Goal: Transaction & Acquisition: Download file/media

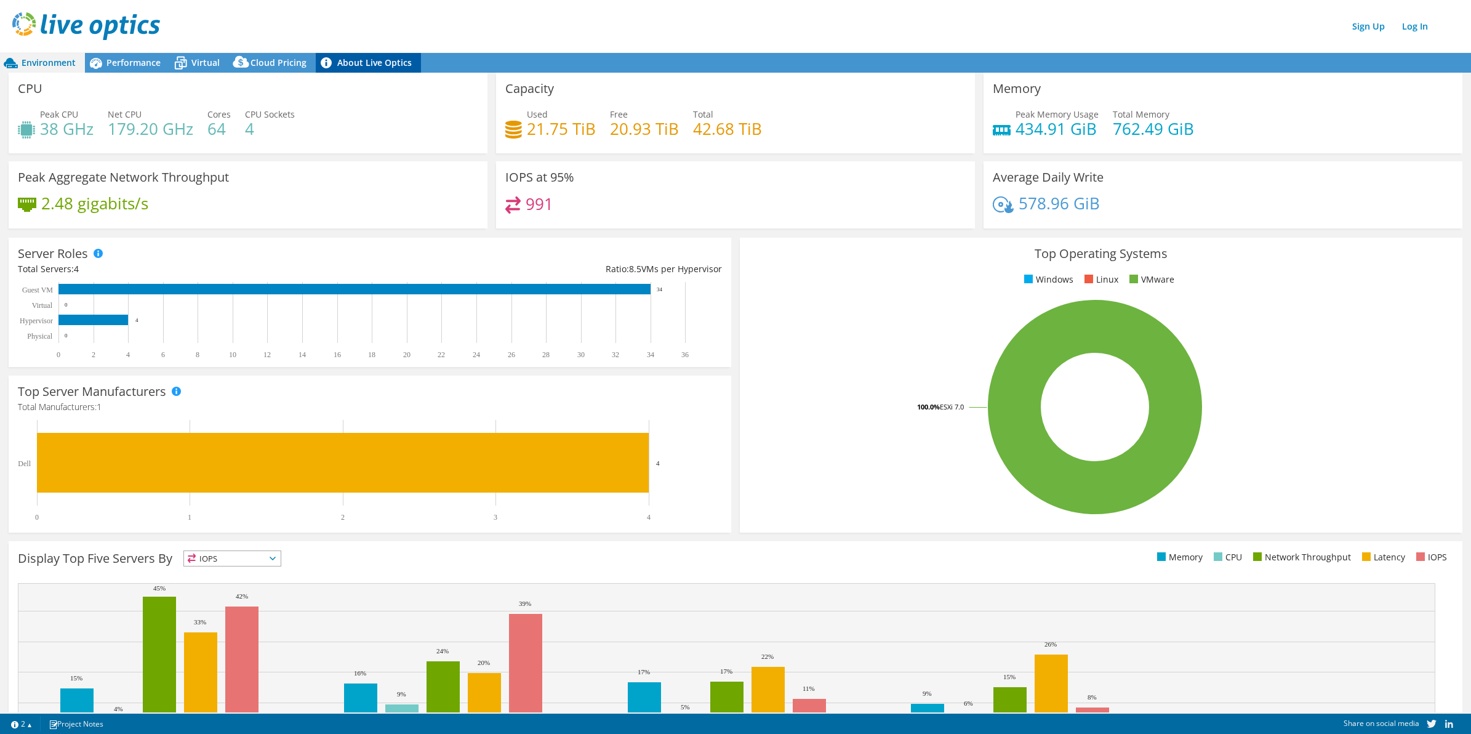
click at [366, 63] on link "About Live Optics" at bounding box center [368, 63] width 105 height 20
click at [134, 81] on div "CPU Peak CPU 38 GHz Net CPU 179.20 GHz Cores 64 CPU Sockets 4" at bounding box center [248, 113] width 479 height 81
click at [132, 57] on span "Performance" at bounding box center [134, 63] width 54 height 12
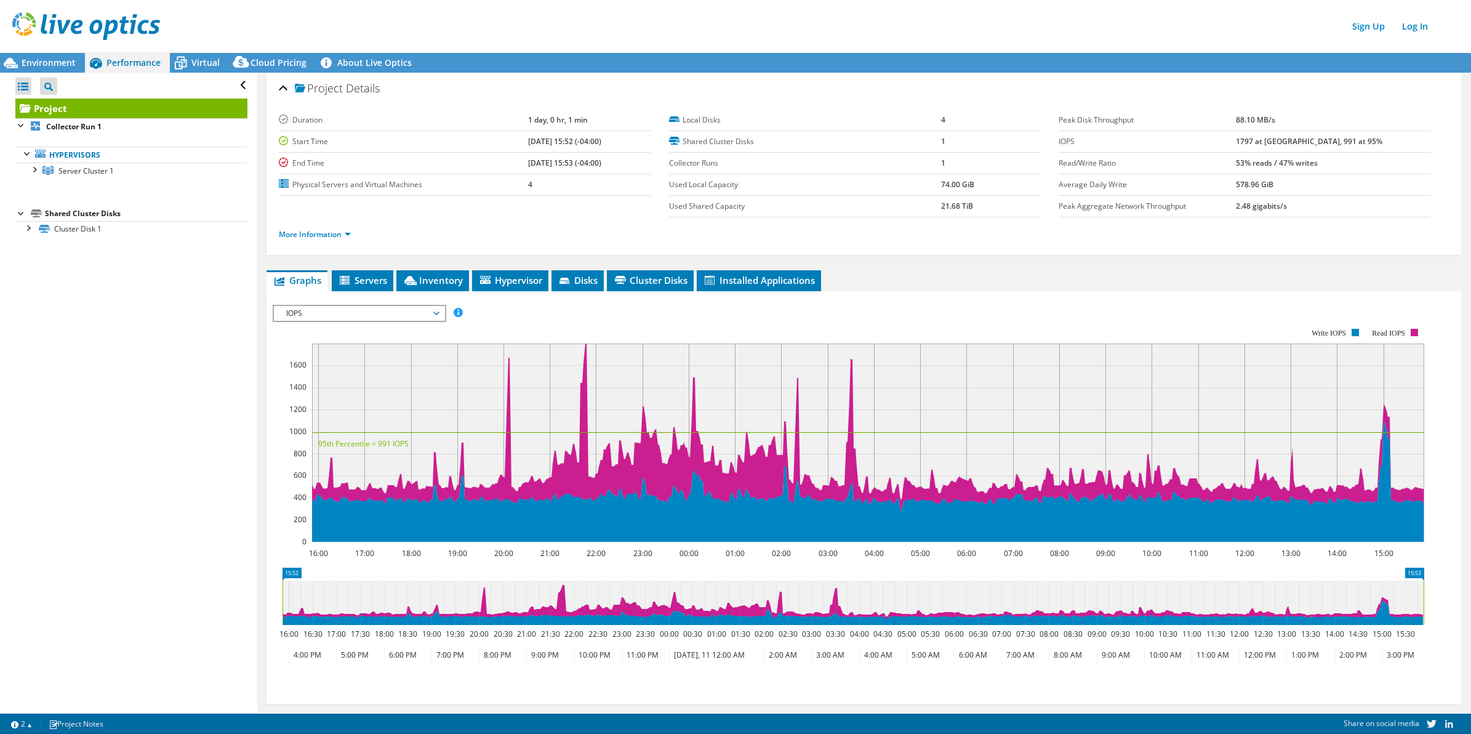
click at [333, 240] on li "More Information" at bounding box center [318, 235] width 79 height 14
click at [344, 229] on li "More Information" at bounding box center [318, 235] width 79 height 14
click at [346, 235] on link "More Information" at bounding box center [315, 234] width 72 height 10
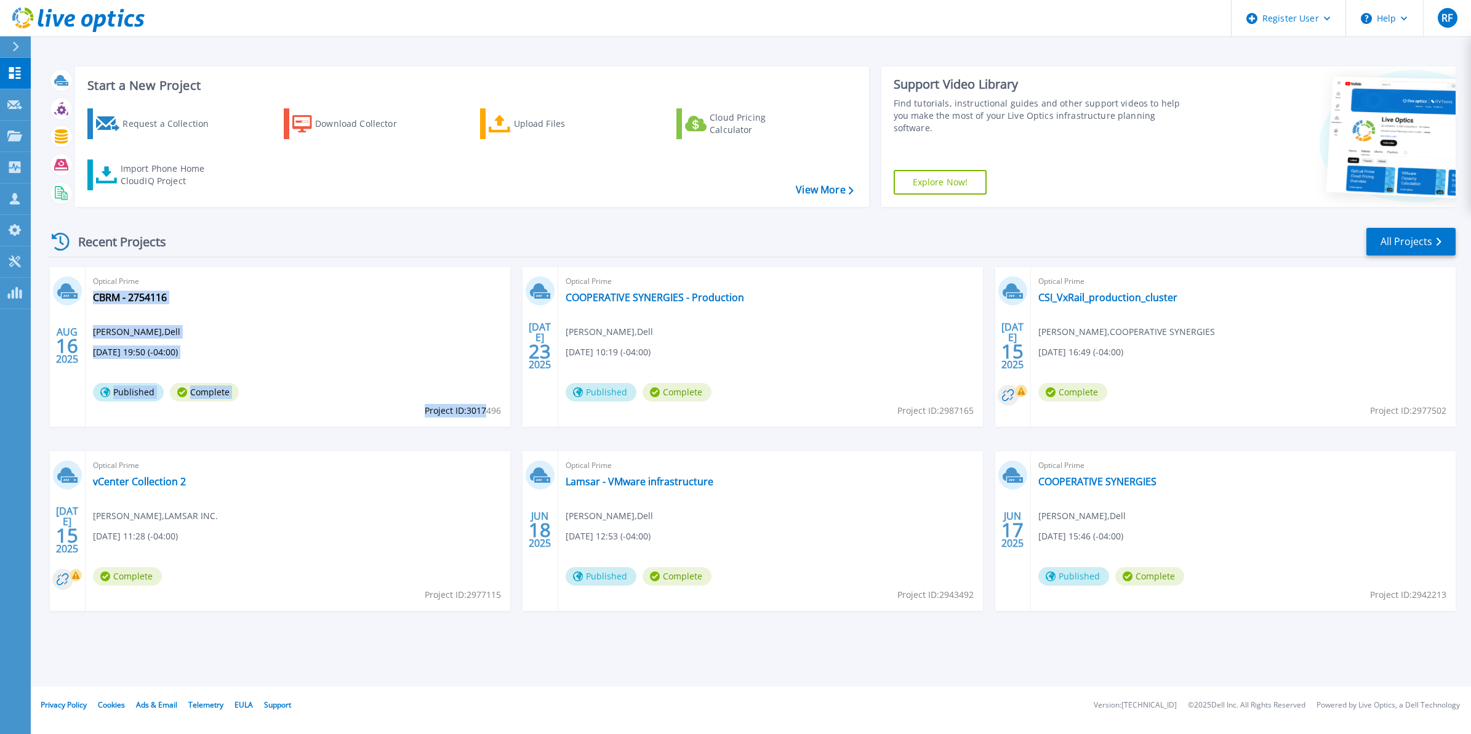
drag, startPoint x: 505, startPoint y: 410, endPoint x: 486, endPoint y: 411, distance: 19.1
click at [486, 411] on div "Optical Prime CBRM - 2754116 Robert Flood , Dell 08/16/2025, 19:50 (-04:00) Pub…" at bounding box center [298, 346] width 425 height 159
click at [486, 411] on span "Project ID: 3017496" at bounding box center [463, 411] width 76 height 14
drag, startPoint x: 501, startPoint y: 414, endPoint x: 467, endPoint y: 416, distance: 34.0
click at [467, 416] on span "Project ID: 3017496" at bounding box center [463, 411] width 76 height 14
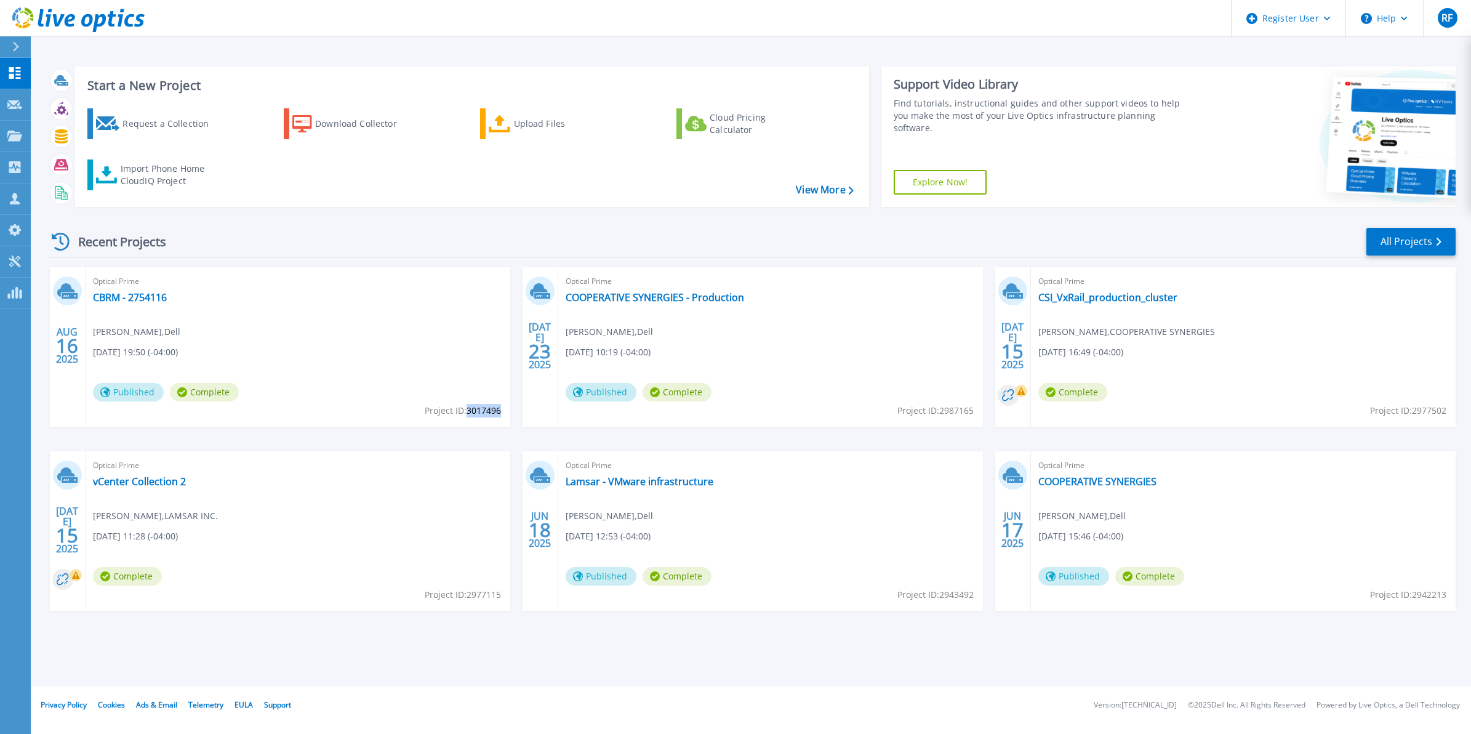
copy span "3017496"
click at [1392, 235] on link "All Projects" at bounding box center [1411, 242] width 89 height 28
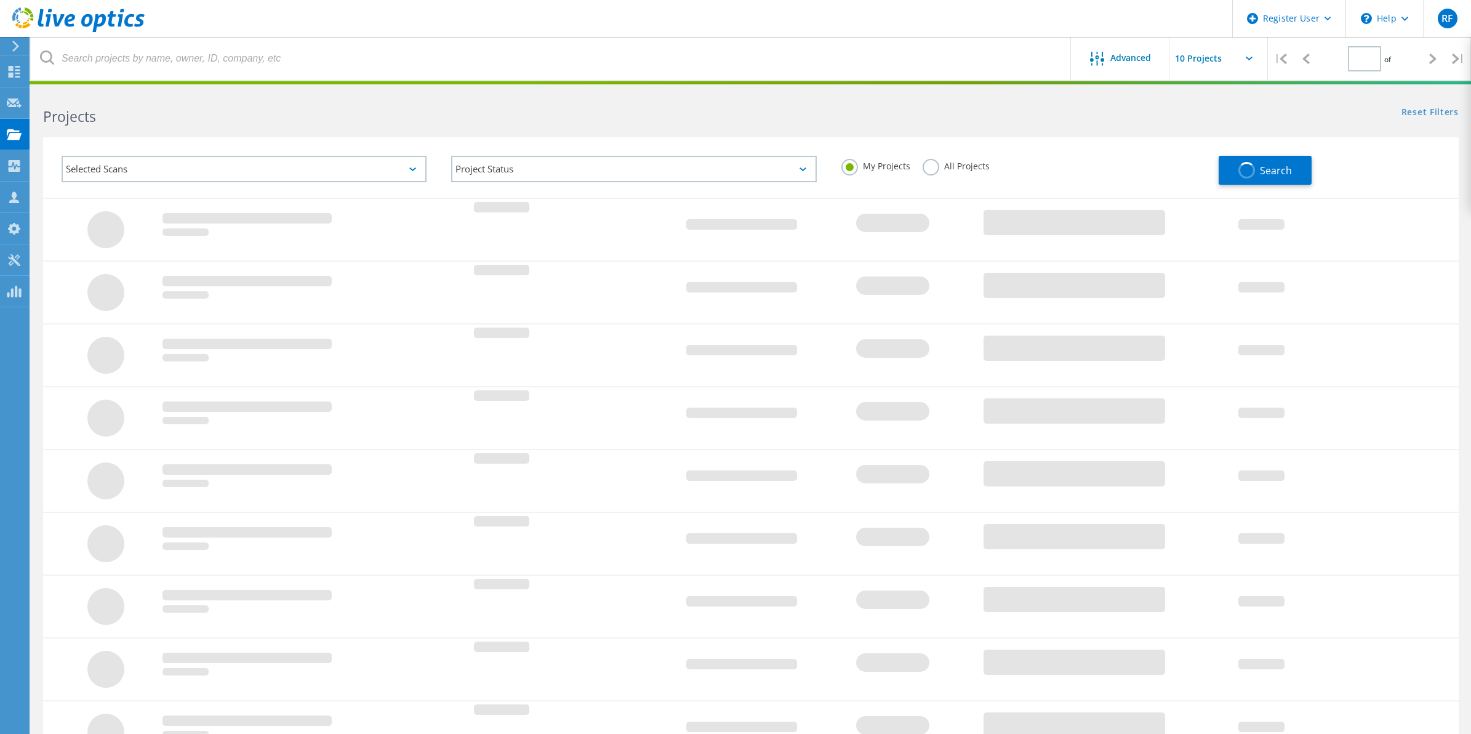
type input "1"
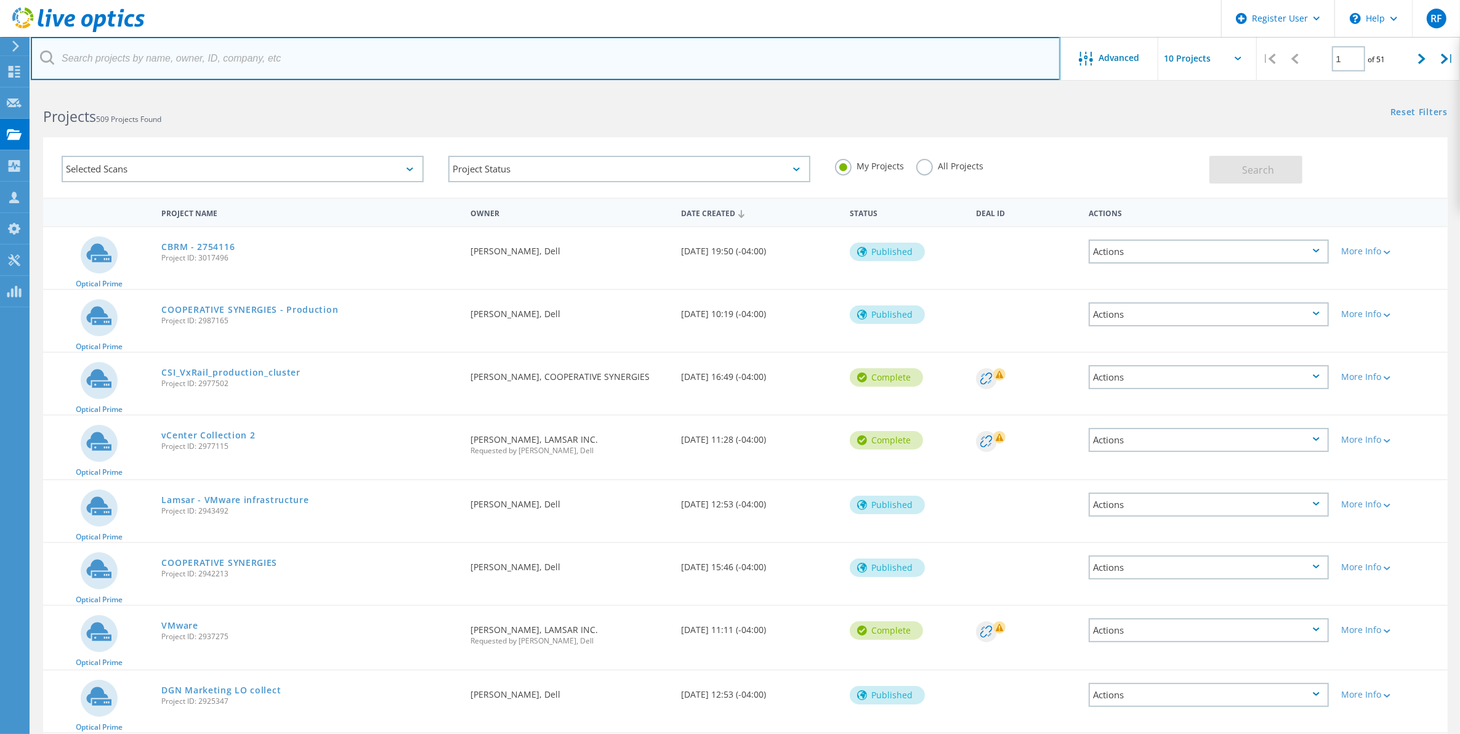
click at [336, 51] on input "text" at bounding box center [545, 58] width 1029 height 43
paste input "[PERSON_NAME] <[EMAIL_ADDRESS][DOMAIN_NAME]>"
drag, startPoint x: 134, startPoint y: 63, endPoint x: -3, endPoint y: -2, distance: 151.8
click at [0, 0] on html "Register User \n Help Explore Helpful Articles Contact Support RF Dell User Rob…" at bounding box center [730, 454] width 1460 height 909
type input "pevely@cbrm.ns.ca"
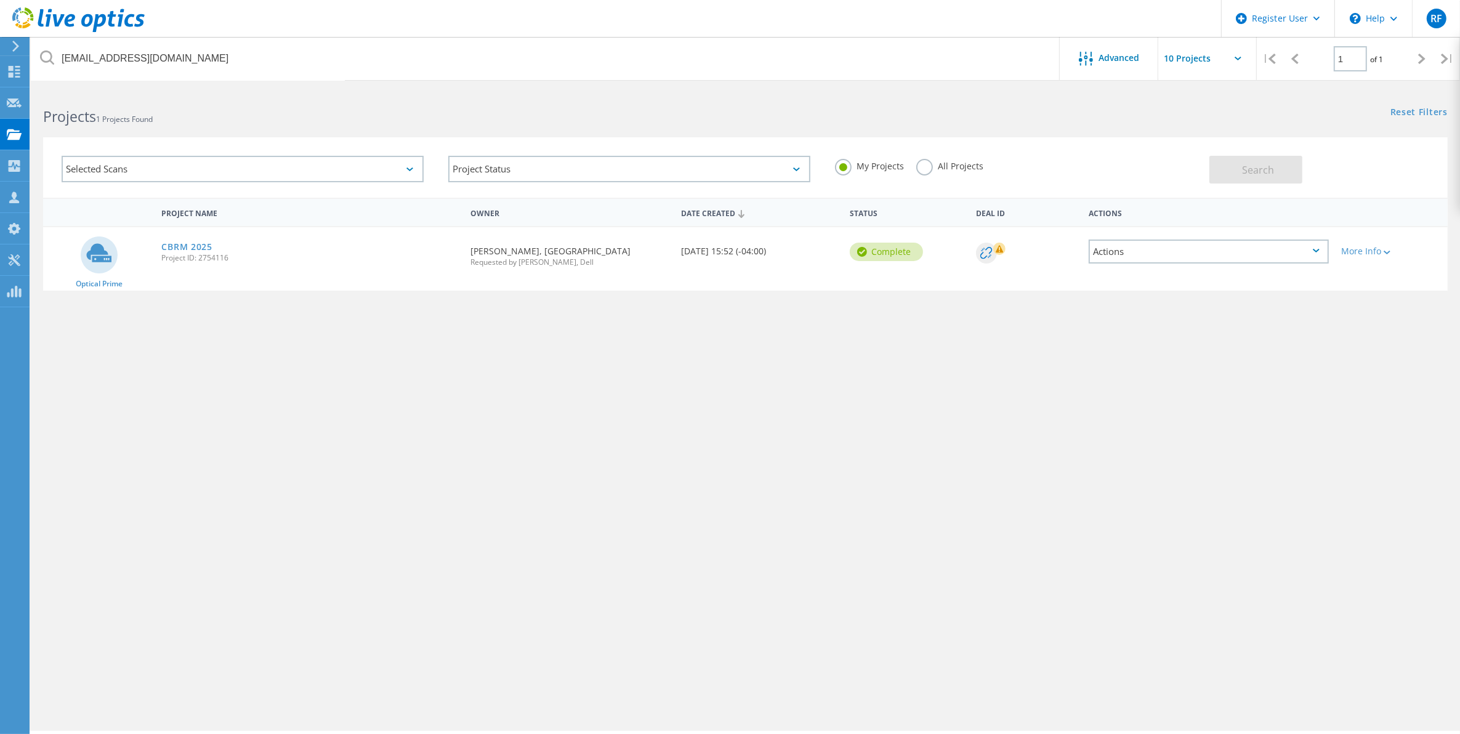
click at [1371, 257] on div "More Info" at bounding box center [1391, 247] width 112 height 41
click at [1374, 250] on div "More Info" at bounding box center [1391, 251] width 100 height 9
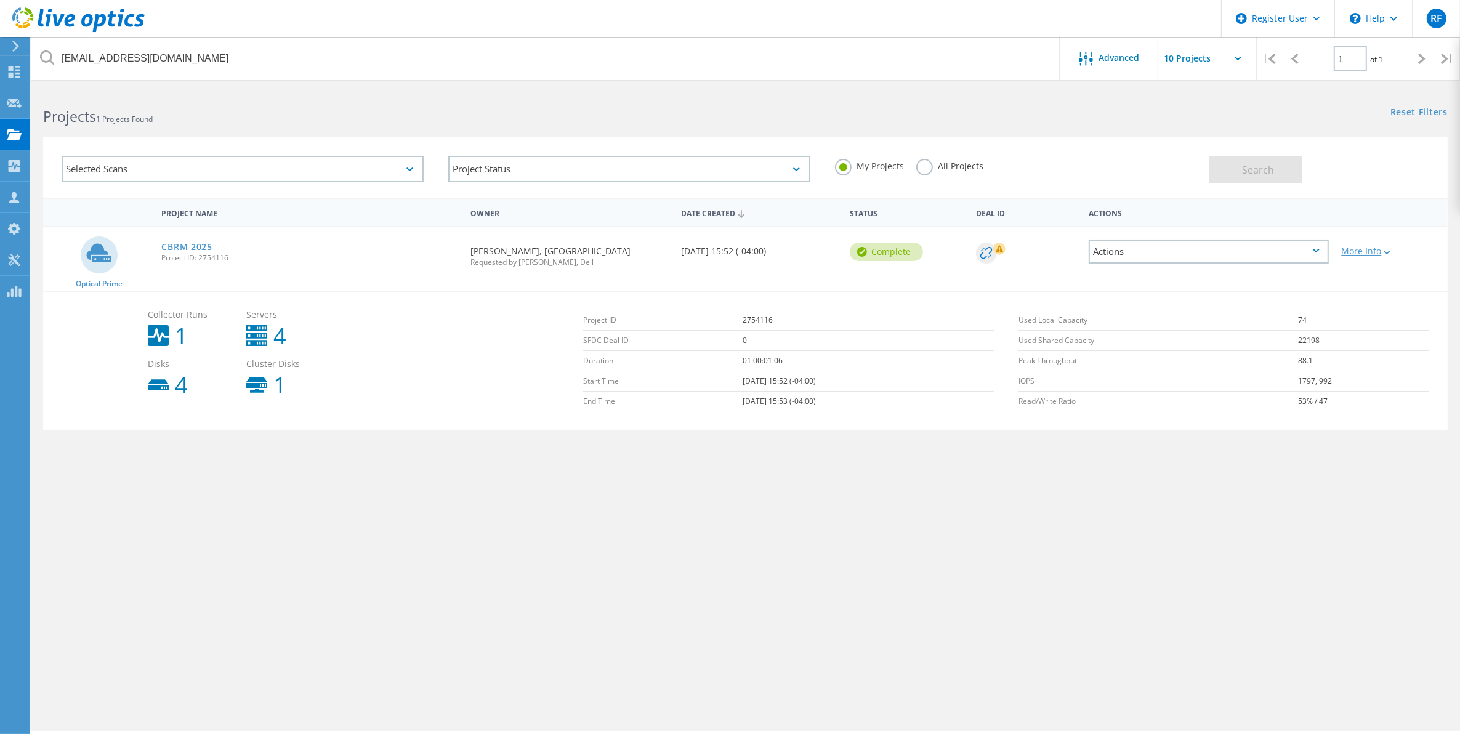
click at [1388, 252] on icon at bounding box center [1386, 253] width 7 height 4
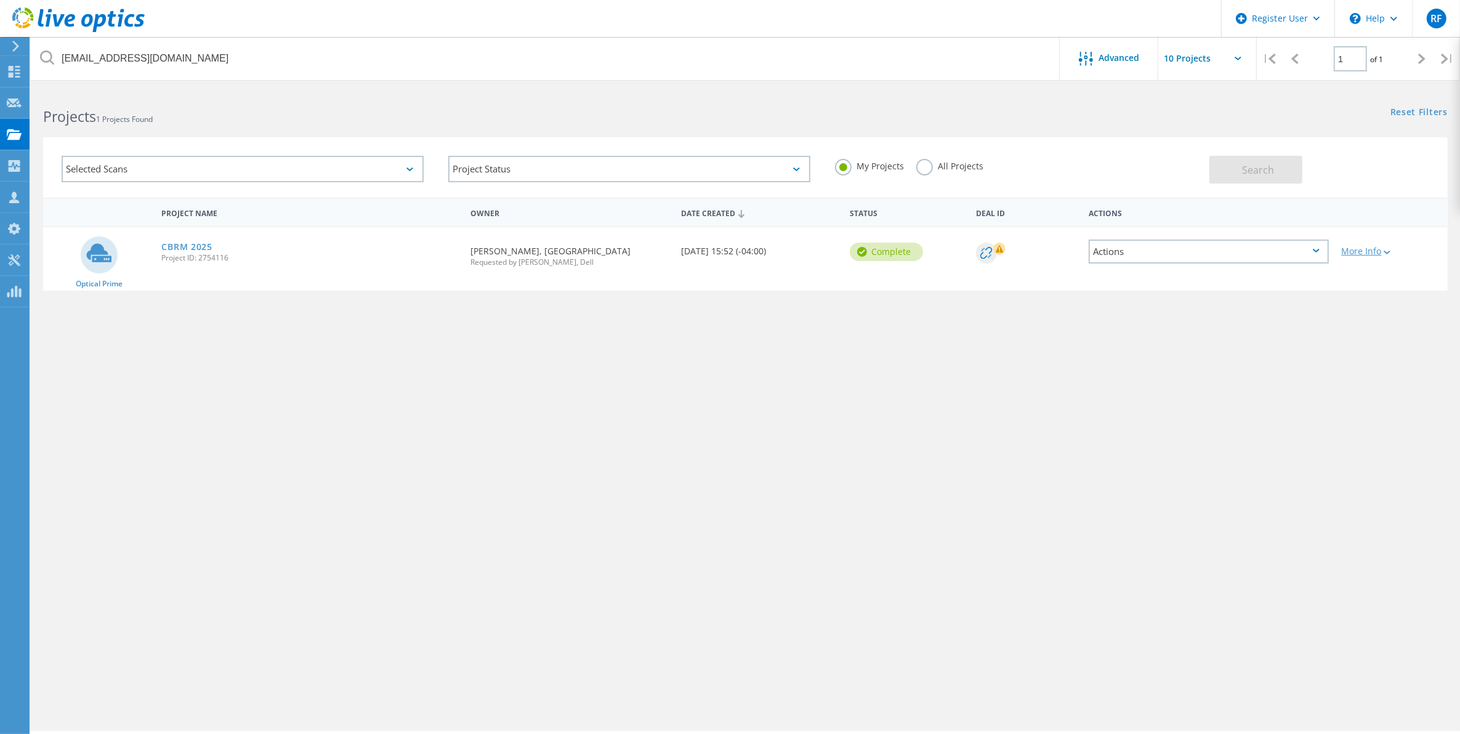
click at [1388, 252] on icon at bounding box center [1386, 253] width 7 height 4
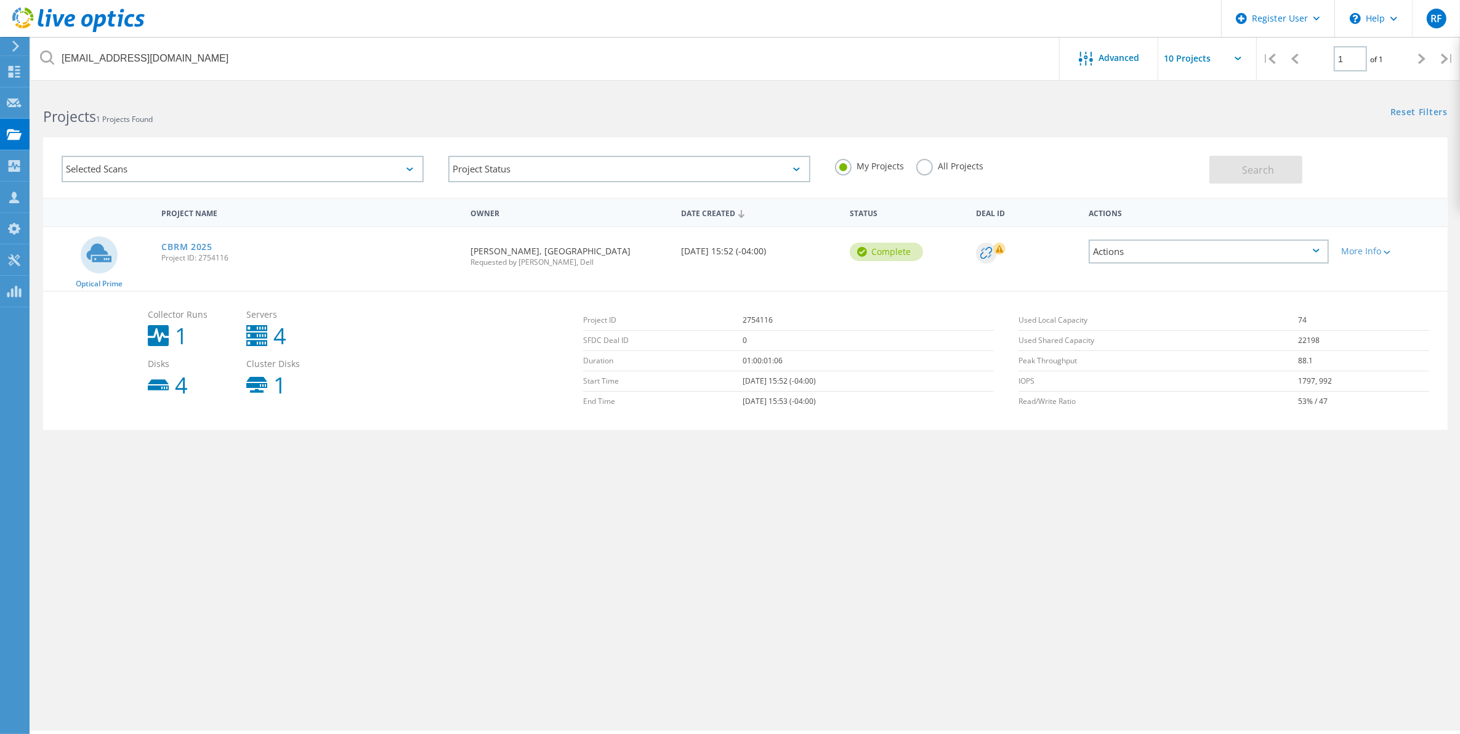
click at [195, 254] on span "Project ID: 2754116" at bounding box center [309, 257] width 297 height 7
click at [188, 248] on link "CBRM 2025" at bounding box center [186, 247] width 50 height 9
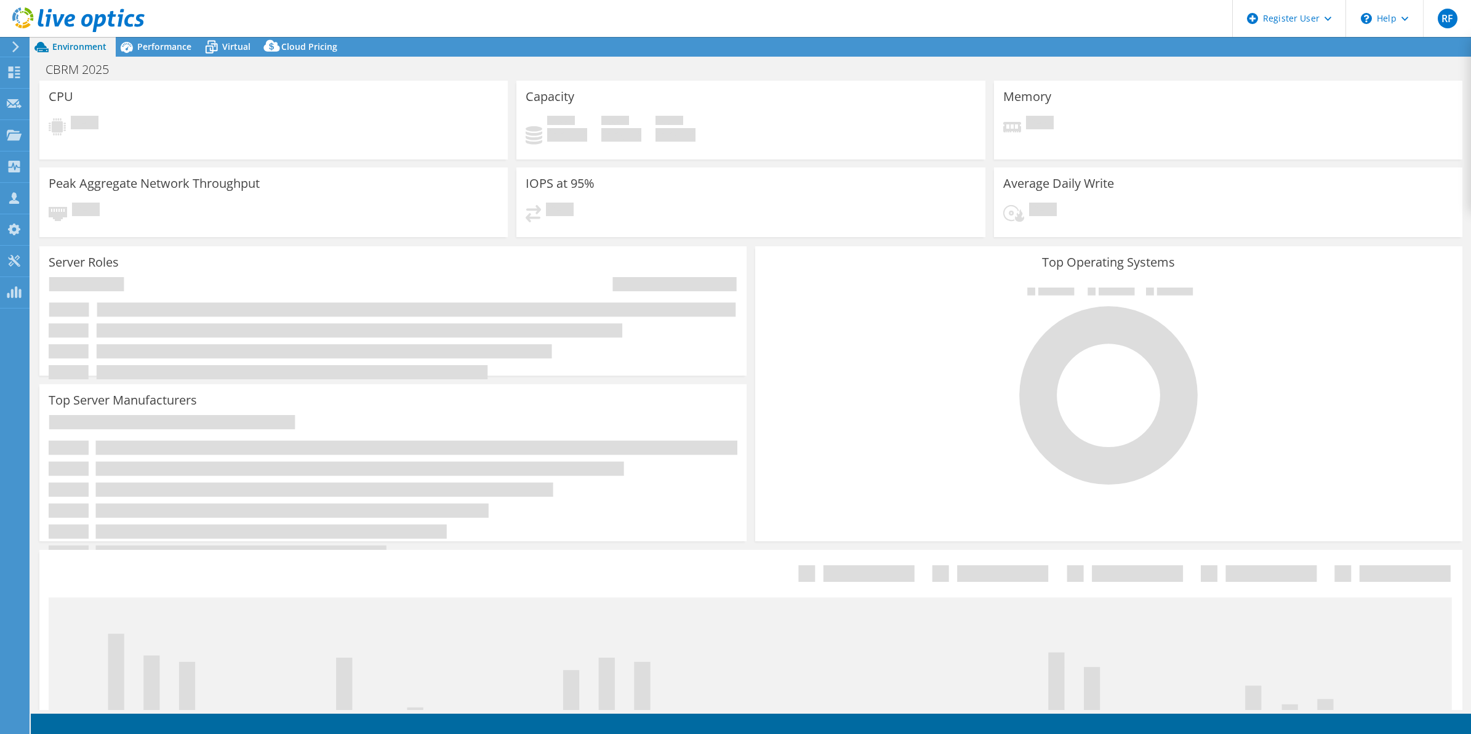
select select "[GEOGRAPHIC_DATA]"
select select "USD"
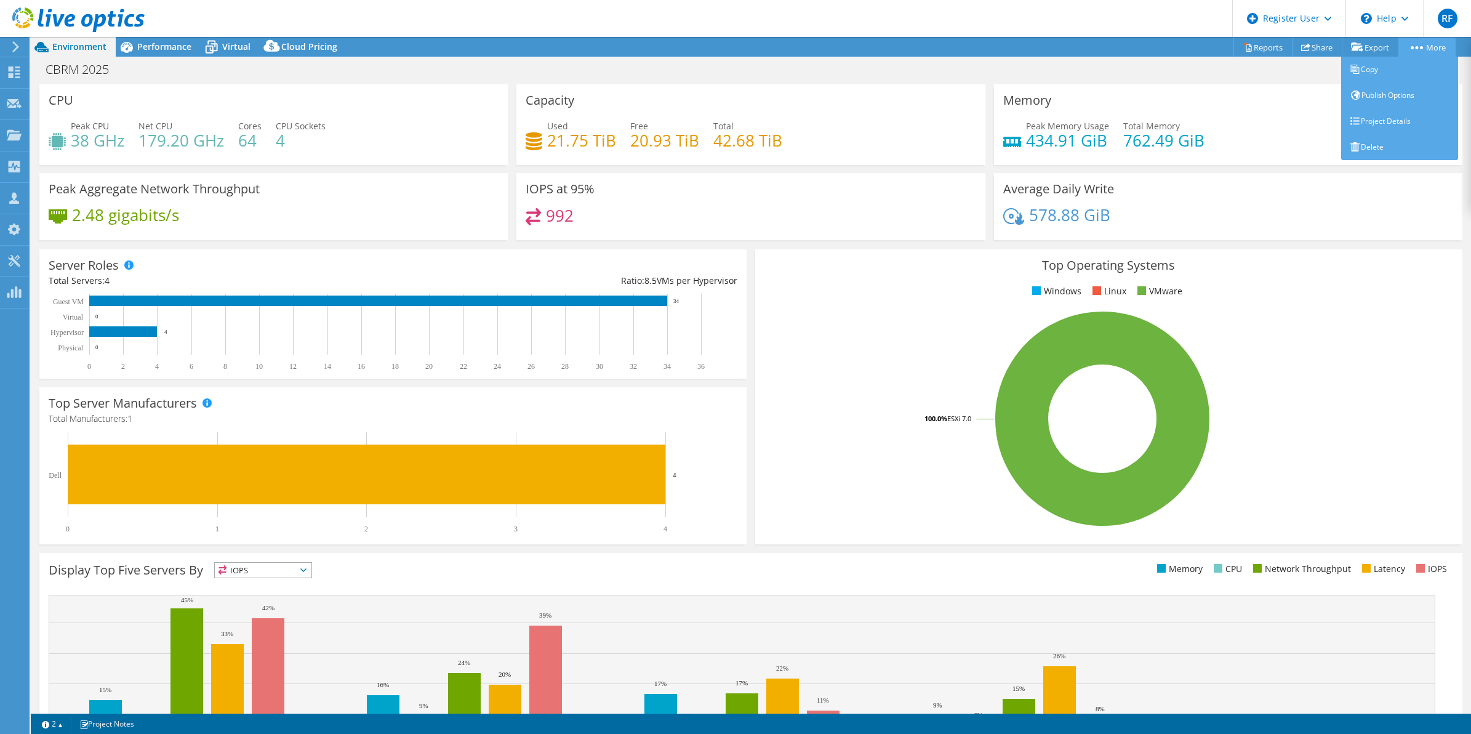
click at [1426, 45] on link "More" at bounding box center [1427, 47] width 57 height 19
click at [1392, 78] on link "Copy" at bounding box center [1400, 70] width 117 height 26
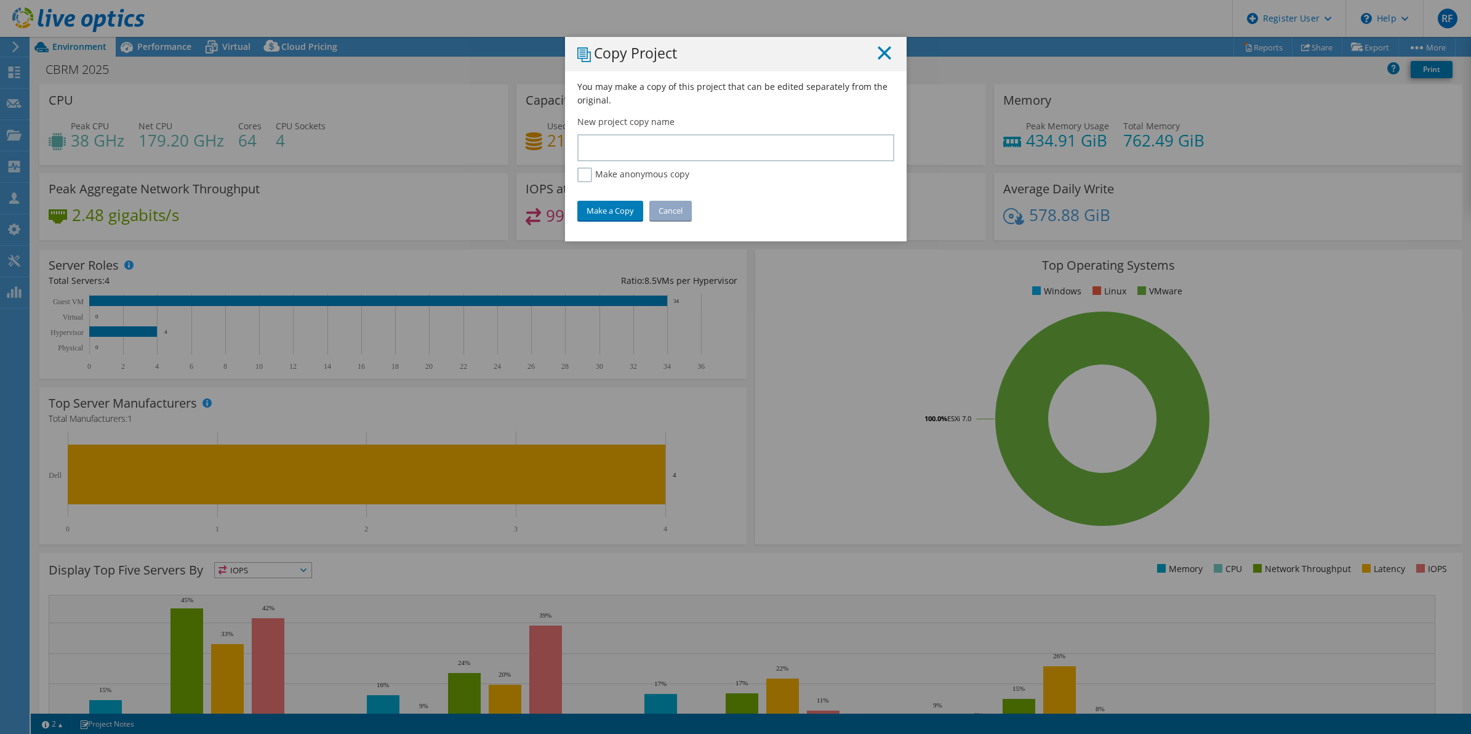
click at [882, 52] on icon at bounding box center [885, 53] width 14 height 14
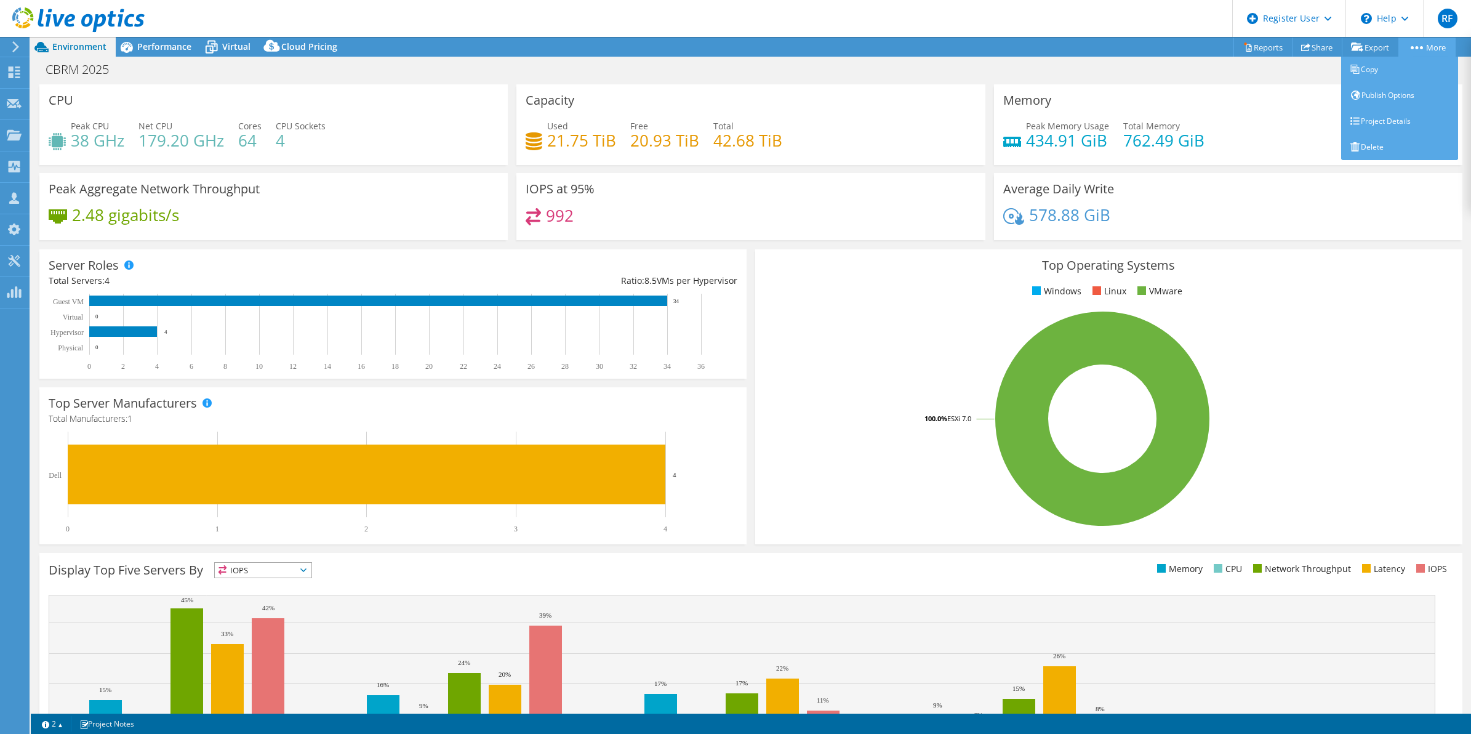
click at [1420, 44] on link "More" at bounding box center [1427, 47] width 57 height 19
click at [1407, 121] on link "Project Details" at bounding box center [1400, 121] width 117 height 26
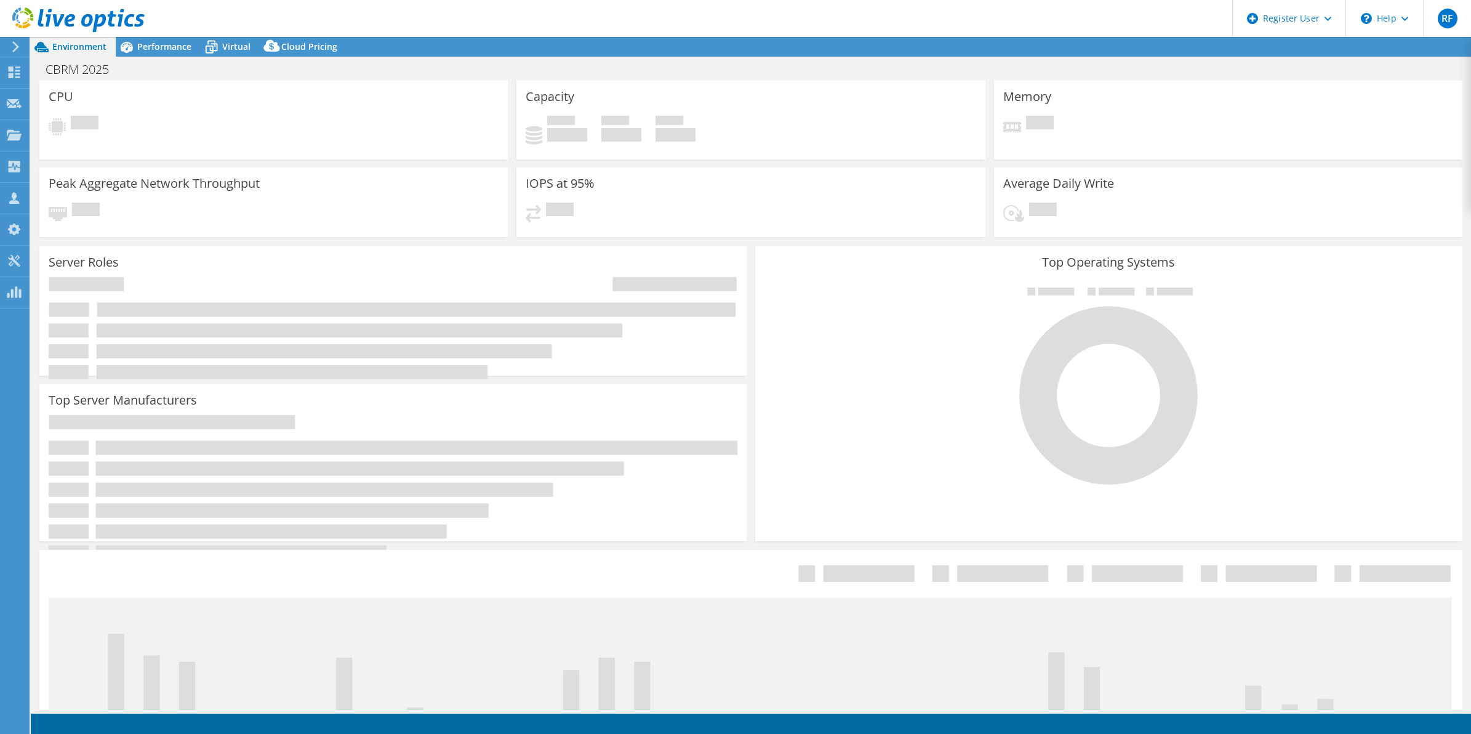
select select "[GEOGRAPHIC_DATA]"
select select "USD"
select select "[GEOGRAPHIC_DATA]"
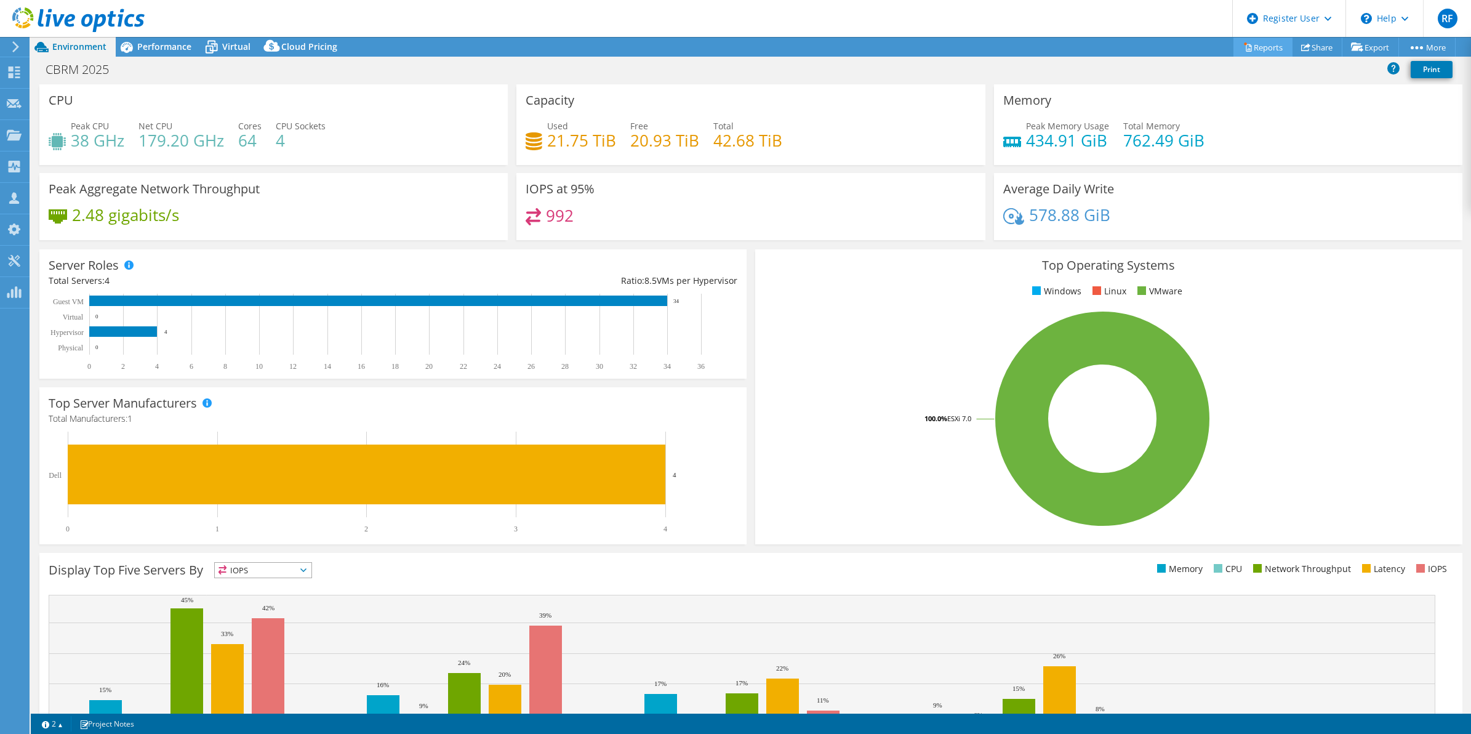
click at [1263, 48] on link "Reports" at bounding box center [1263, 47] width 59 height 19
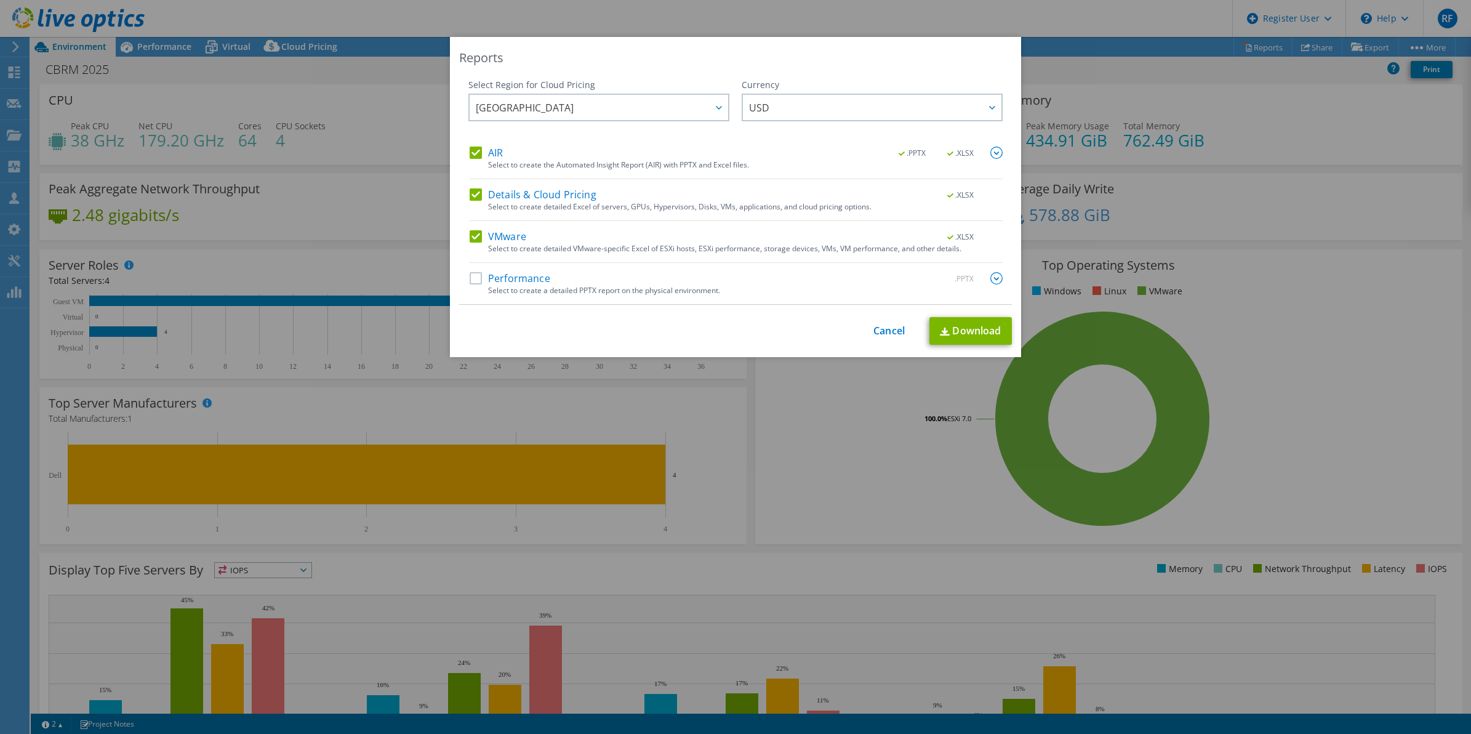
click at [471, 285] on div "Performance .PPTX" at bounding box center [736, 279] width 533 height 14
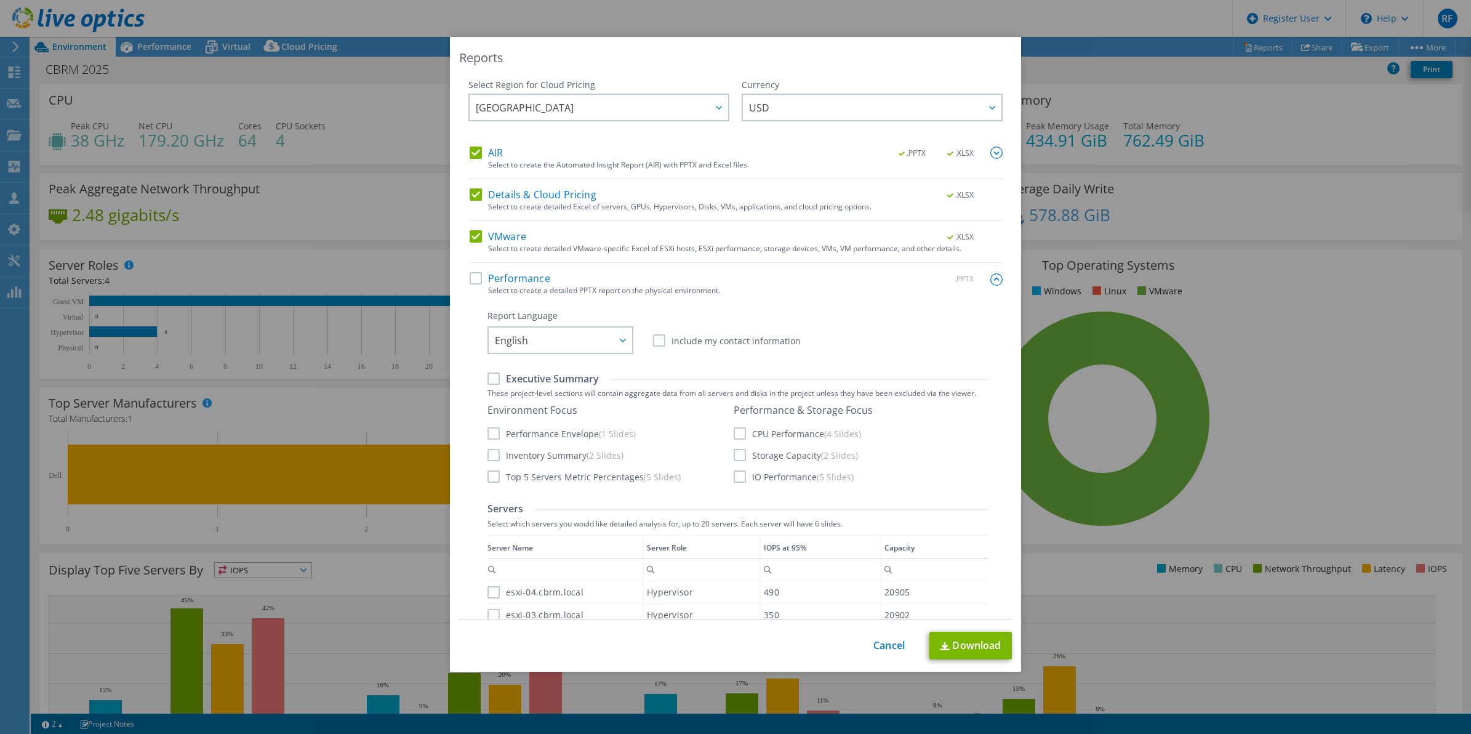
click at [472, 279] on label "Performance" at bounding box center [510, 278] width 81 height 12
click at [0, 0] on input "Performance" at bounding box center [0, 0] width 0 height 0
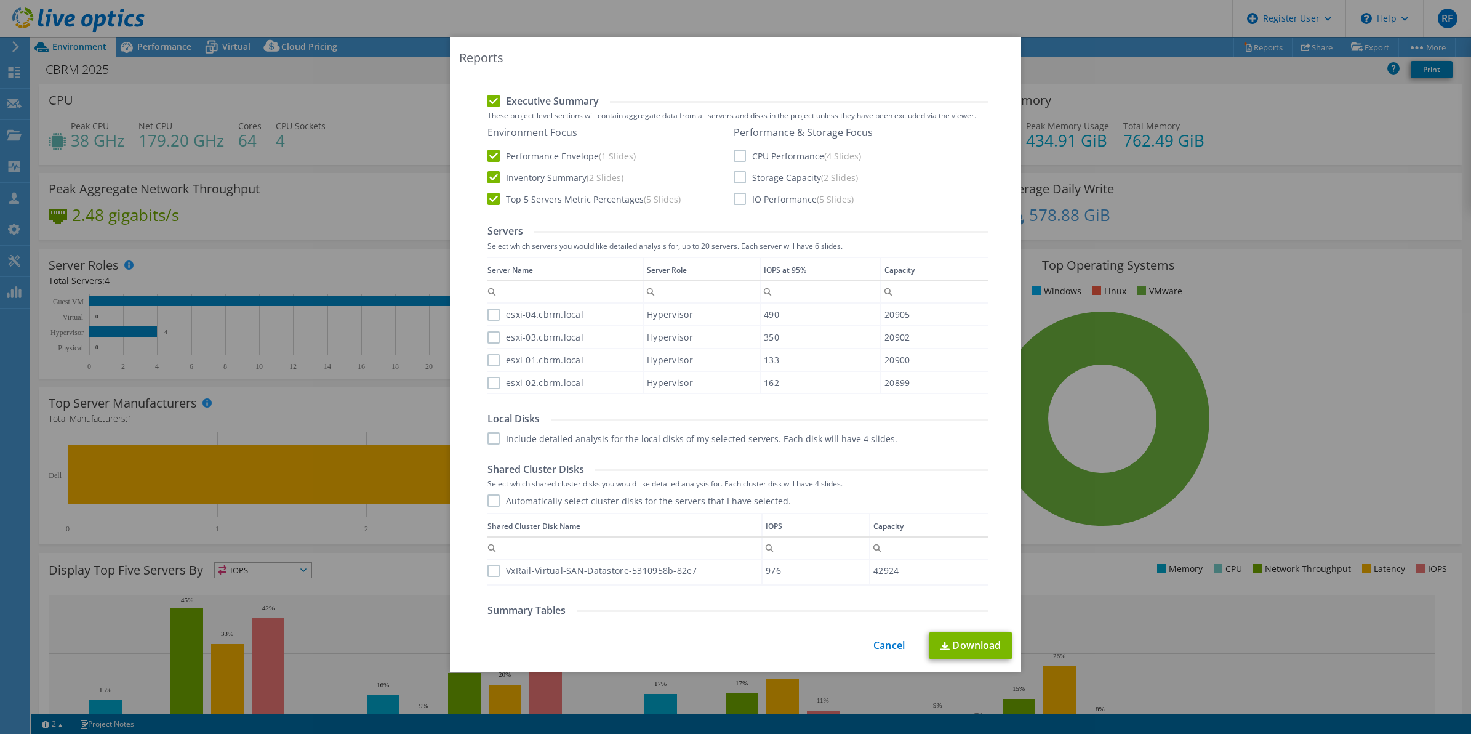
scroll to position [280, 0]
click at [488, 312] on label "esxi-04.cbrm.local" at bounding box center [536, 312] width 96 height 12
click at [0, 0] on input "esxi-04.cbrm.local" at bounding box center [0, 0] width 0 height 0
click at [496, 333] on label "esxi-03.cbrm.local" at bounding box center [536, 335] width 96 height 12
click at [0, 0] on input "esxi-03.cbrm.local" at bounding box center [0, 0] width 0 height 0
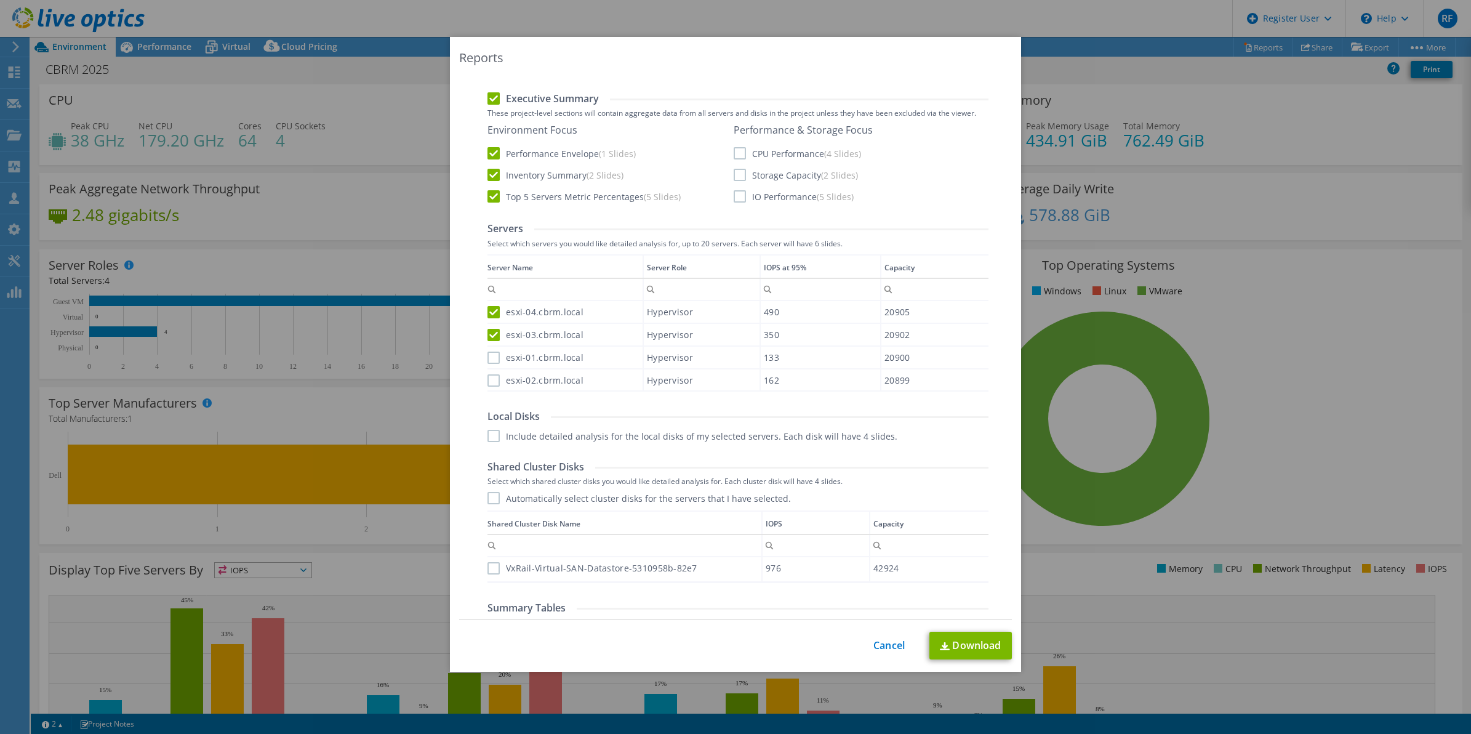
click at [488, 361] on label "esxi-01.cbrm.local" at bounding box center [536, 358] width 96 height 12
click at [0, 0] on input "esxi-01.cbrm.local" at bounding box center [0, 0] width 0 height 0
click at [489, 380] on label "esxi-02.cbrm.local" at bounding box center [536, 380] width 96 height 12
click at [0, 0] on input "esxi-02.cbrm.local" at bounding box center [0, 0] width 0 height 0
click at [488, 428] on div "Local Disks Include detailed analysis for the local disks of my selected server…" at bounding box center [738, 426] width 501 height 32
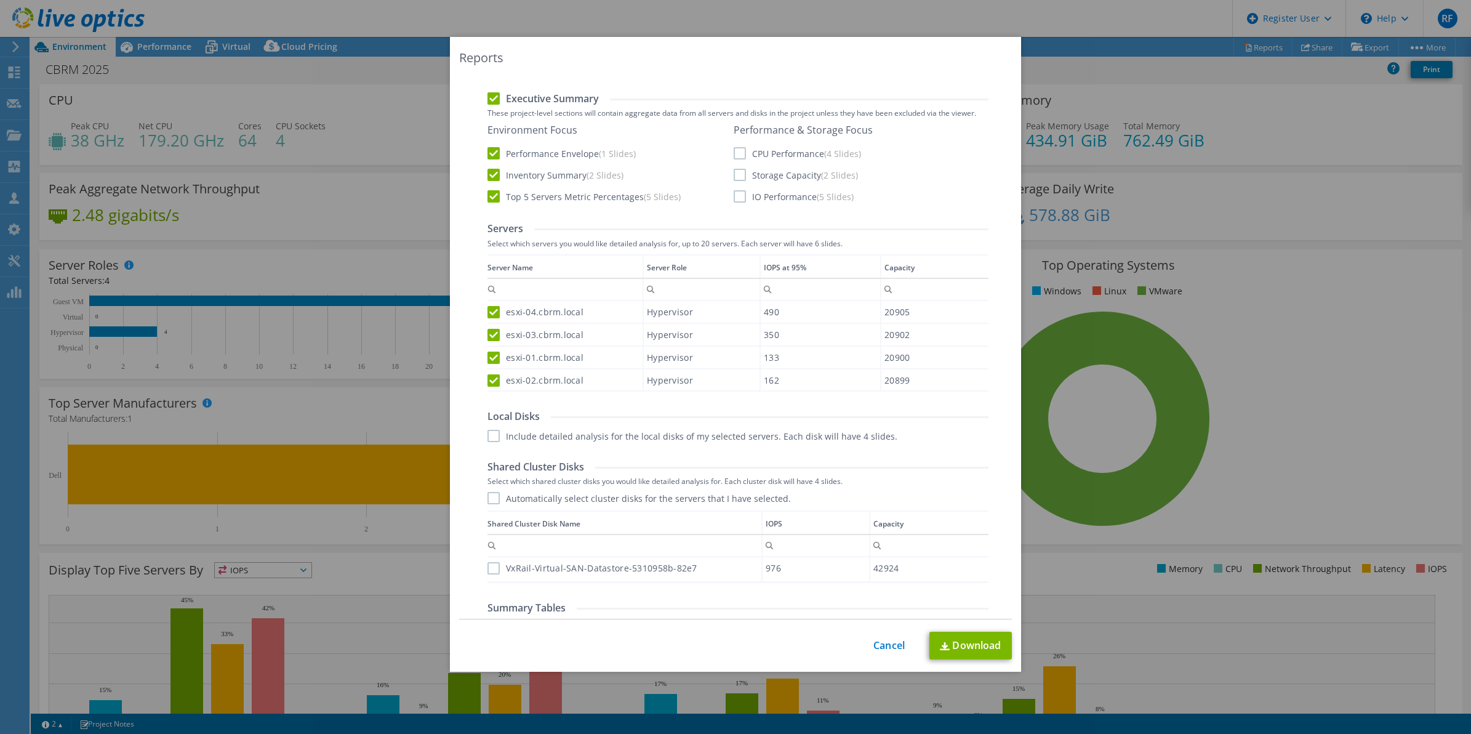
click at [488, 503] on label "Automatically select cluster disks for the servers that I have selected." at bounding box center [640, 498] width 304 height 12
click at [0, 0] on input "Automatically select cluster disks for the servers that I have selected." at bounding box center [0, 0] width 0 height 0
click at [488, 441] on label "Include detailed analysis for the local disks of my selected servers. Each disk…" at bounding box center [693, 436] width 410 height 12
click at [0, 0] on input "Include detailed analysis for the local disks of my selected servers. Each disk…" at bounding box center [0, 0] width 0 height 0
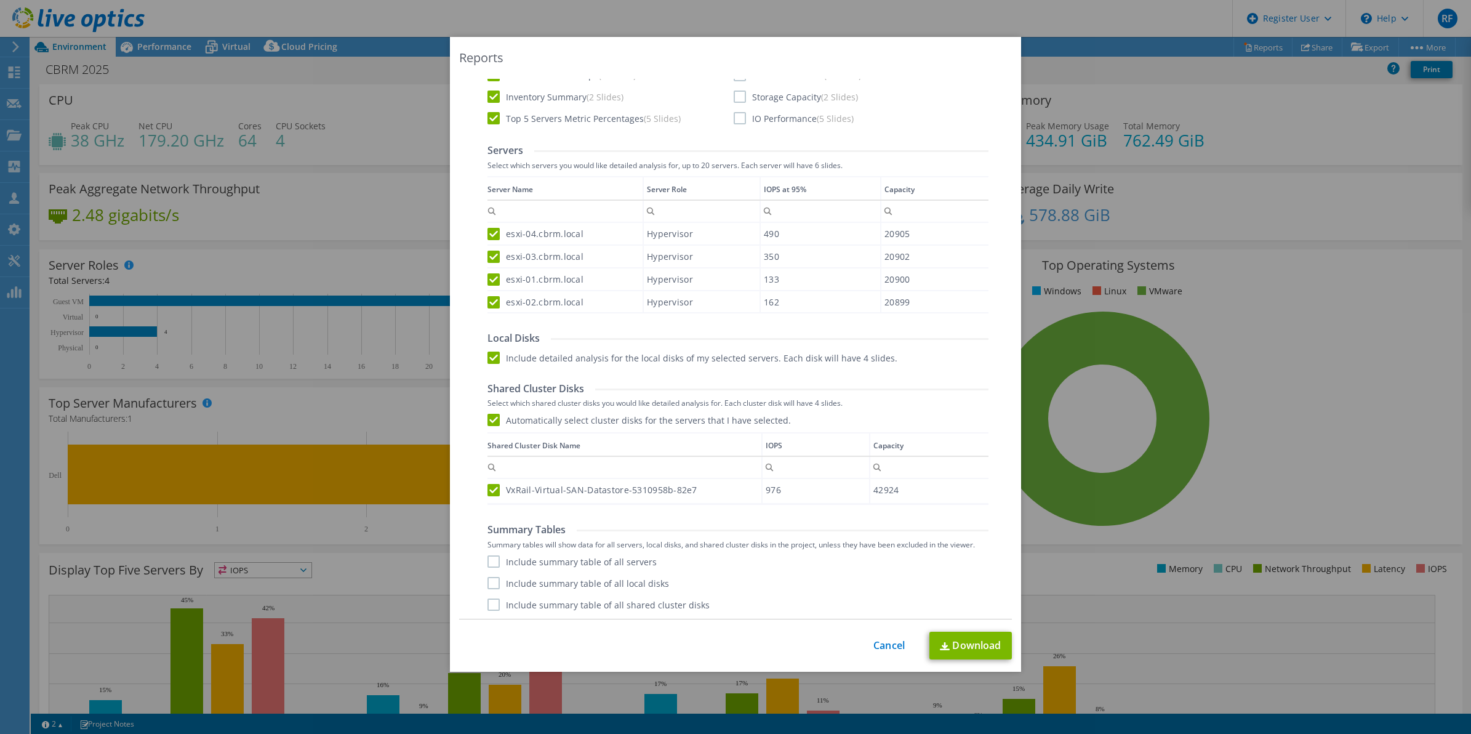
click at [488, 559] on label "Include summary table of all servers" at bounding box center [572, 561] width 169 height 12
click at [0, 0] on input "Include summary table of all servers" at bounding box center [0, 0] width 0 height 0
click at [494, 583] on label "Include summary table of all local disks" at bounding box center [579, 583] width 182 height 12
click at [0, 0] on input "Include summary table of all local disks" at bounding box center [0, 0] width 0 height 0
click at [488, 607] on label "Include summary table of all shared cluster disks" at bounding box center [599, 604] width 222 height 12
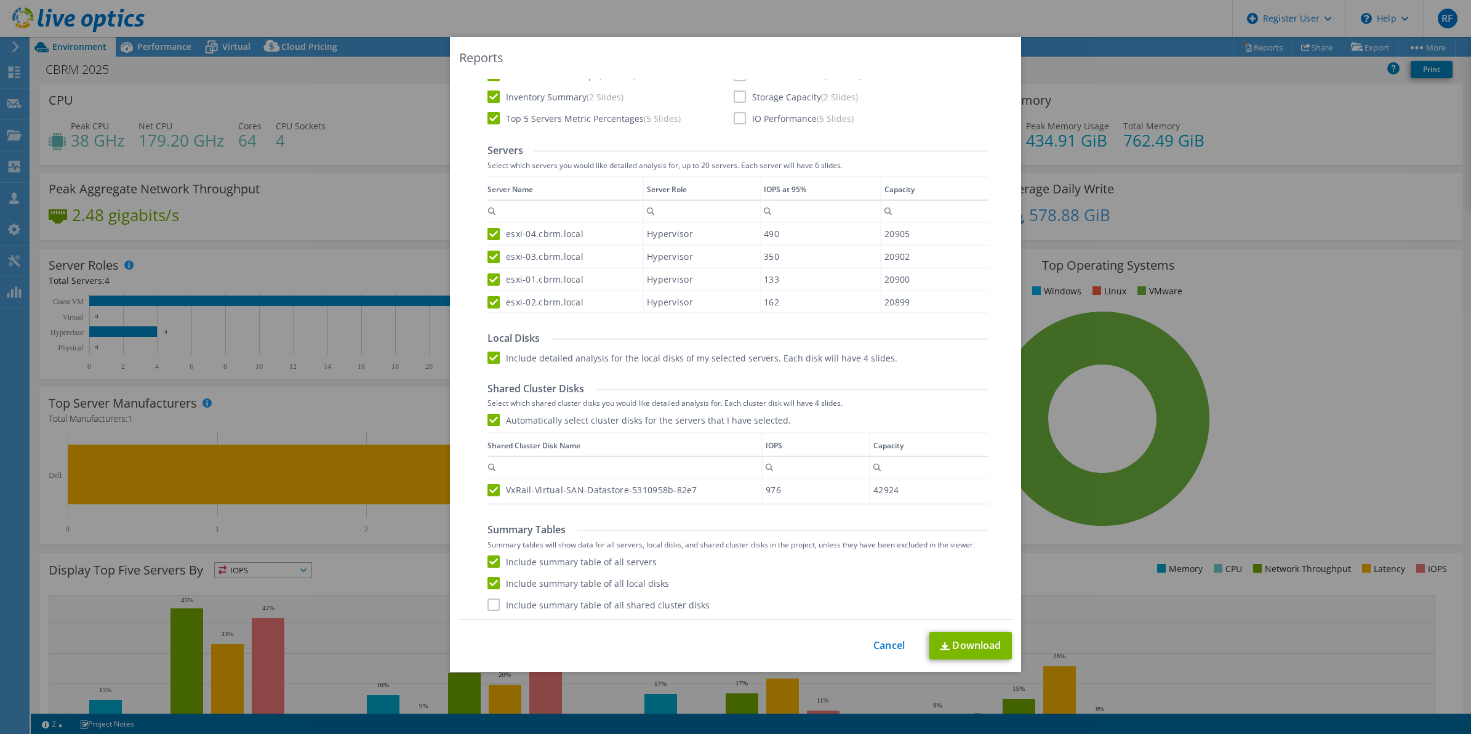
click at [0, 0] on input "Include summary table of all shared cluster disks" at bounding box center [0, 0] width 0 height 0
click at [944, 651] on link "Download" at bounding box center [971, 646] width 83 height 28
click at [876, 651] on link "Cancel" at bounding box center [889, 646] width 31 height 12
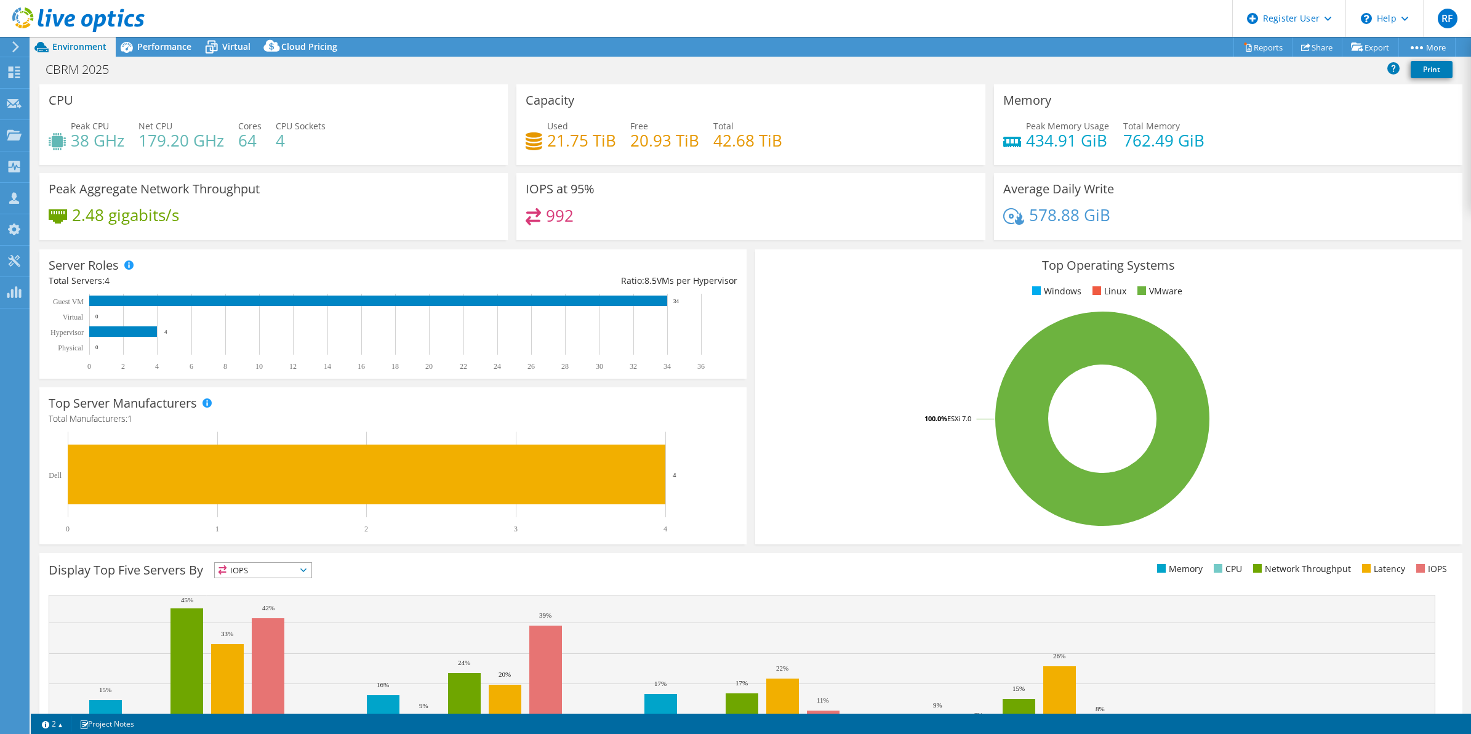
click at [1318, 80] on div "CBRM 2025 Print" at bounding box center [751, 69] width 1441 height 23
click at [1270, 47] on link "Reports" at bounding box center [1263, 47] width 59 height 19
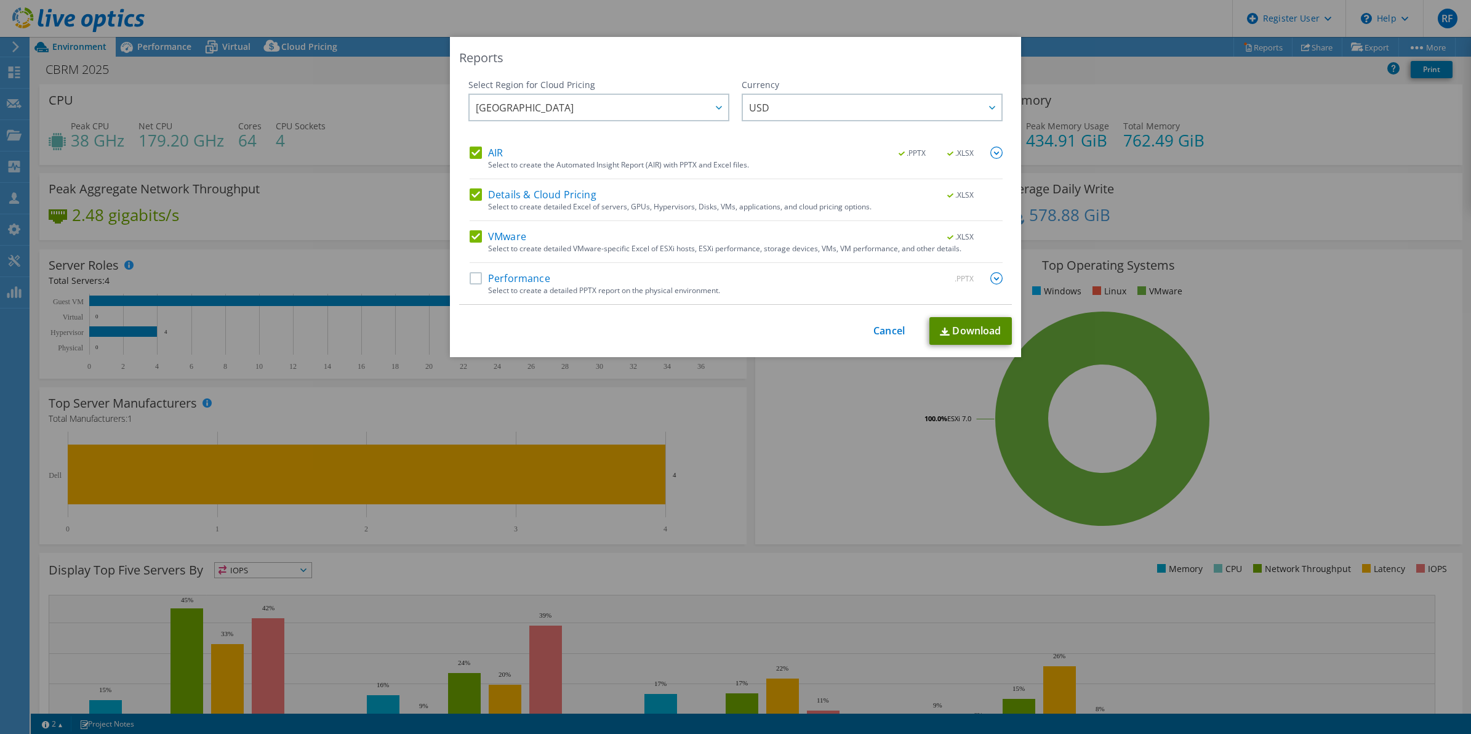
click at [941, 326] on link "Download" at bounding box center [971, 331] width 83 height 28
